Goal: Transaction & Acquisition: Purchase product/service

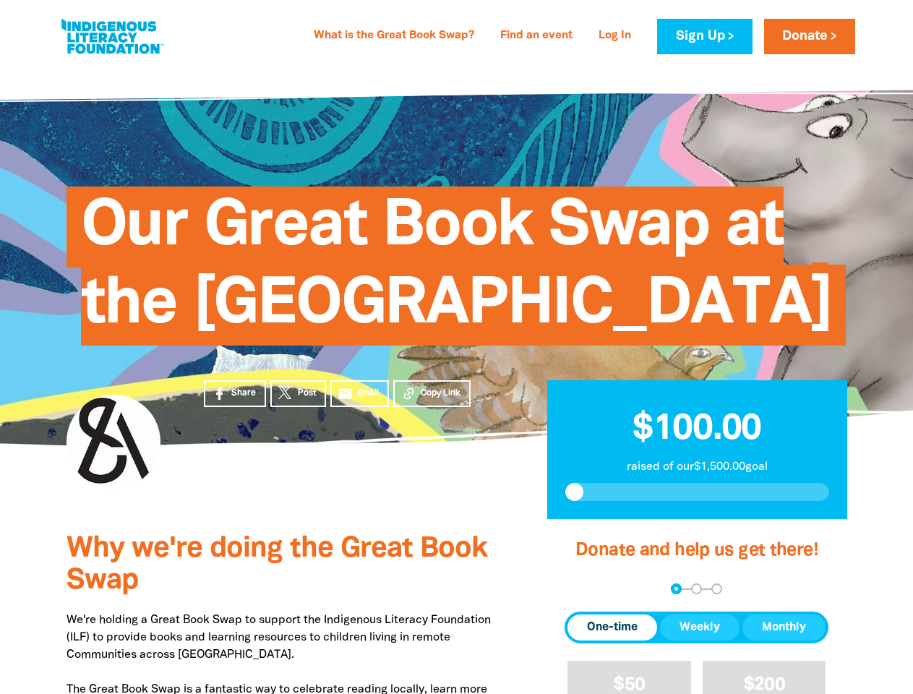
click at [456, 345] on span "Our Great Book Swap at the [GEOGRAPHIC_DATA]" at bounding box center [456, 271] width 751 height 148
click at [431, 400] on span "Copy Link" at bounding box center [441, 393] width 40 height 13
click at [584, 594] on div "arrow_back Back Step 1 Step 2 Step 3" at bounding box center [696, 588] width 264 height 11
click at [676, 590] on div "Navigate to step 1 of 3 to enter your donation amount" at bounding box center [676, 589] width 4 height 4
click at [612, 640] on span "Donation frequency" at bounding box center [612, 627] width 90 height 26
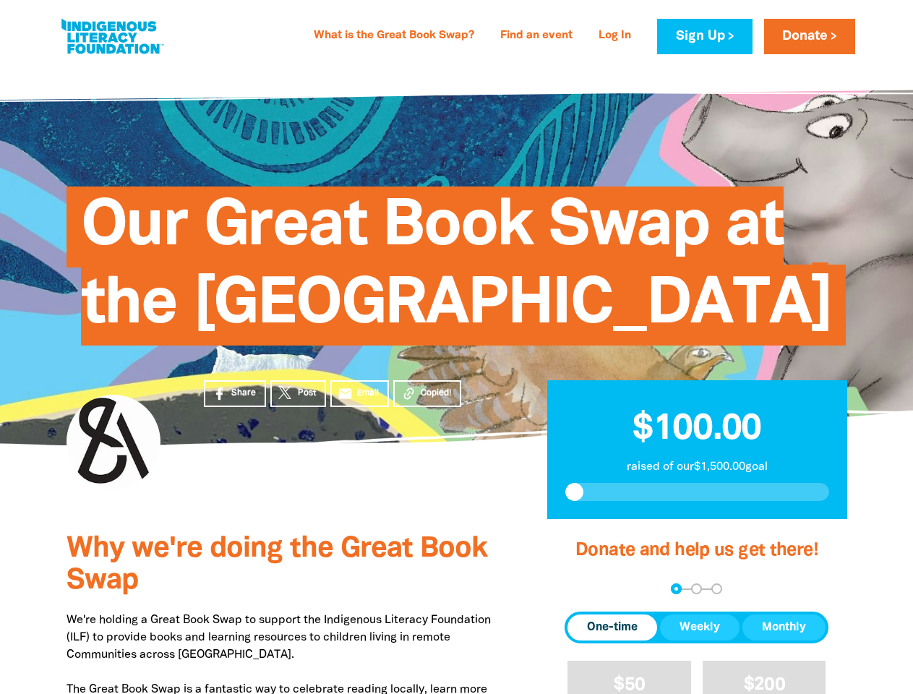
click at [700, 640] on button "Weekly" at bounding box center [699, 627] width 79 height 26
click at [783, 640] on button "Monthly" at bounding box center [783, 627] width 83 height 26
